Goal: Check status

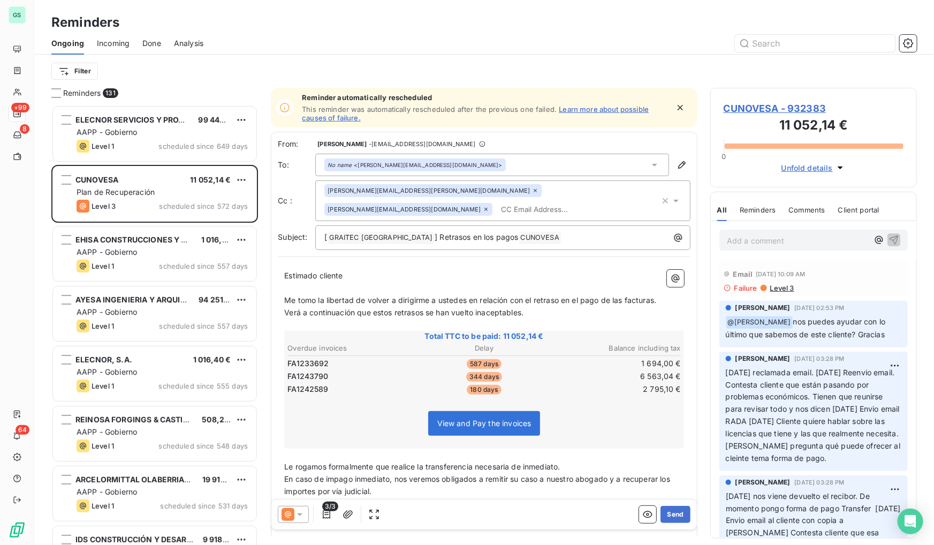
scroll to position [433, 199]
